Goal: Task Accomplishment & Management: Complete application form

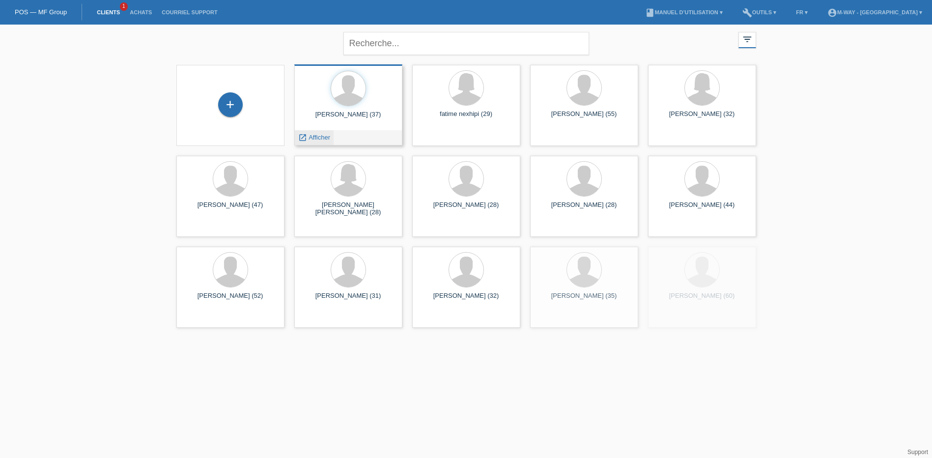
click at [327, 135] on span "Afficher" at bounding box center [319, 137] width 22 height 7
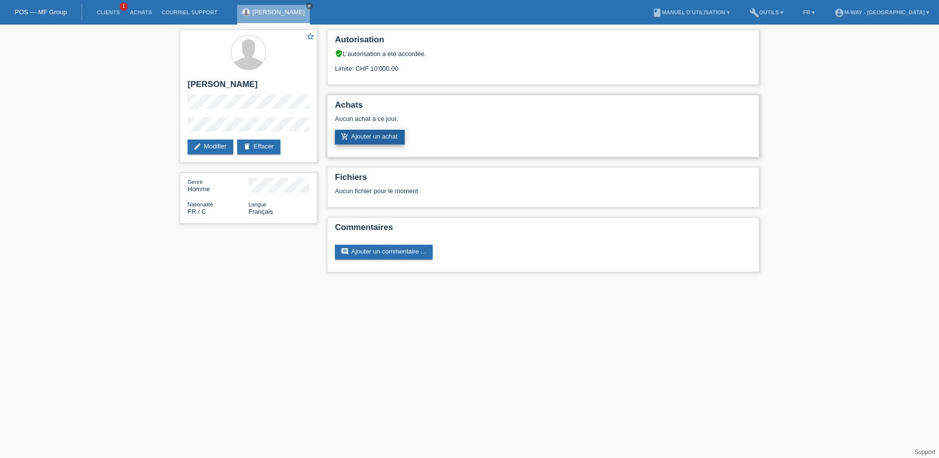
click at [367, 140] on link "add_shopping_cart Ajouter un achat" at bounding box center [370, 137] width 70 height 15
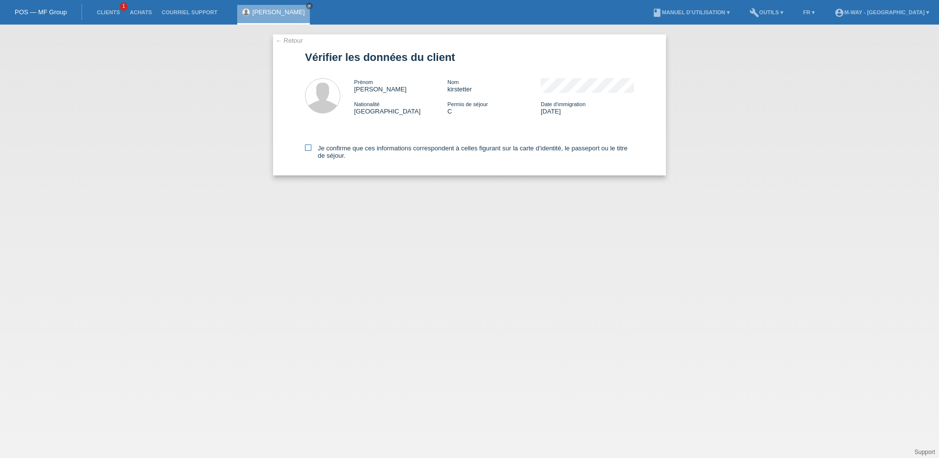
click at [306, 148] on icon at bounding box center [308, 147] width 6 height 6
click at [306, 148] on input "Je confirme que ces informations correspondent à celles figurant sur la carte d…" at bounding box center [308, 147] width 6 height 6
checkbox input "true"
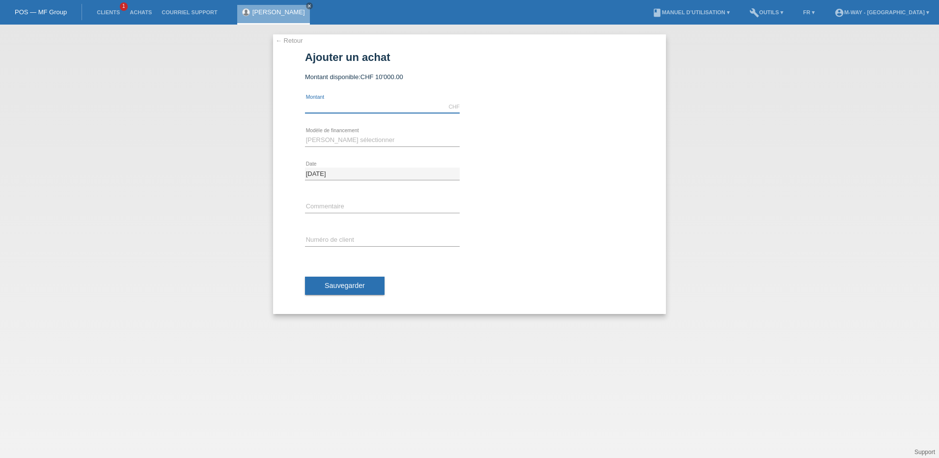
click at [349, 109] on input "text" at bounding box center [382, 107] width 155 height 12
type input "6271.20"
click at [338, 141] on select "Veuillez sélectionner Taux fixes Achat sur facture avec paiement partiel" at bounding box center [382, 140] width 155 height 12
select select "77"
click at [305, 134] on select "Veuillez sélectionner Taux fixes Achat sur facture avec paiement partiel" at bounding box center [382, 140] width 155 height 12
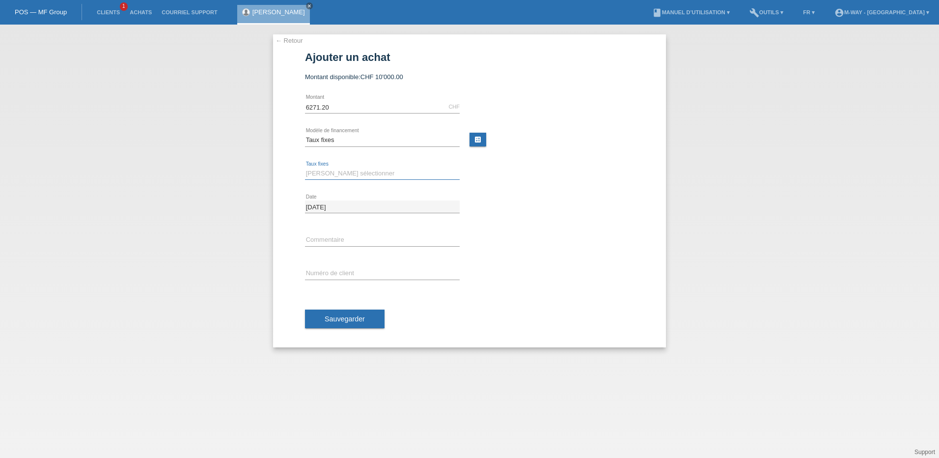
click at [333, 171] on select "Veuillez sélectionner 4 versements 5 versements 6 versements 7 versements 8 ver…" at bounding box center [382, 173] width 155 height 12
select select "202"
click at [305, 167] on select "Veuillez sélectionner 4 versements 5 versements 6 versements 7 versements 8 ver…" at bounding box center [382, 173] width 155 height 12
click at [326, 274] on input "text" at bounding box center [382, 273] width 155 height 12
type input "k035292"
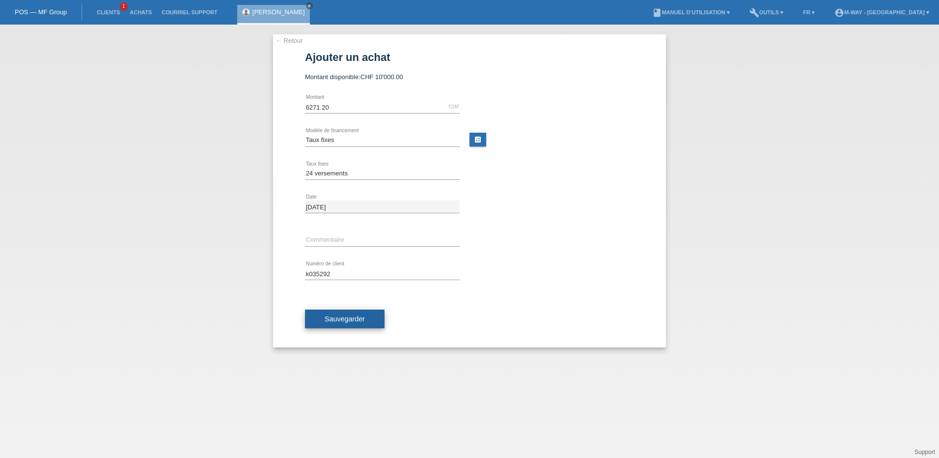
click at [325, 324] on button "Sauvegarder" at bounding box center [345, 318] width 80 height 19
